Goal: Task Accomplishment & Management: Use online tool/utility

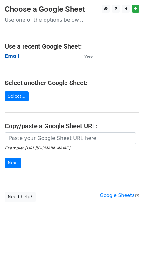
click at [11, 58] on strong "Email" at bounding box center [12, 56] width 15 height 6
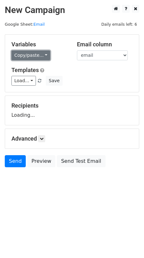
click at [35, 58] on link "Copy/paste..." at bounding box center [30, 55] width 39 height 10
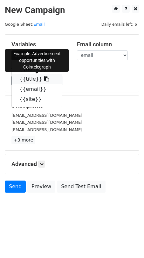
click at [35, 79] on link "{{title}}" at bounding box center [37, 79] width 50 height 10
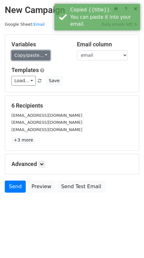
click at [38, 54] on link "Copy/paste..." at bounding box center [30, 55] width 39 height 10
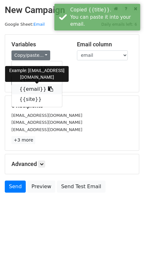
click at [26, 86] on link "{{email}}" at bounding box center [37, 89] width 50 height 10
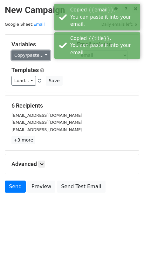
click at [29, 58] on link "Copy/paste..." at bounding box center [30, 55] width 39 height 10
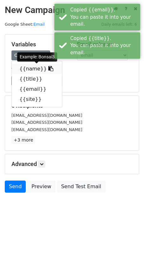
click at [29, 67] on link "{{name}}" at bounding box center [37, 69] width 50 height 10
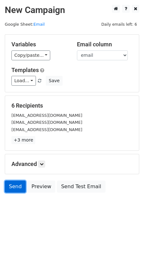
click at [10, 187] on link "Send" at bounding box center [15, 187] width 21 height 12
